Goal: Check status: Check status

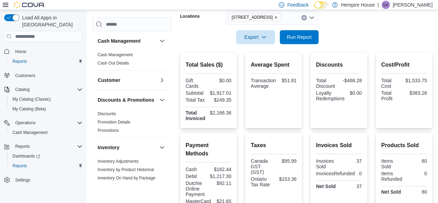
scroll to position [137, 0]
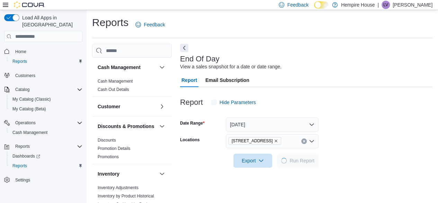
scroll to position [12, 0]
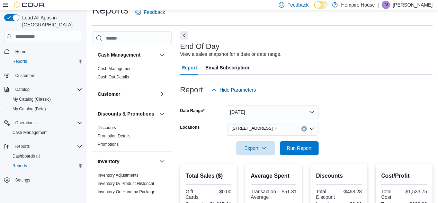
click at [269, 19] on div "Reports Feedback" at bounding box center [262, 12] width 340 height 18
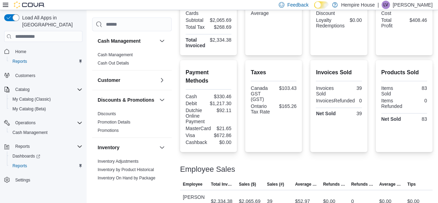
scroll to position [205, 0]
